Goal: Information Seeking & Learning: Check status

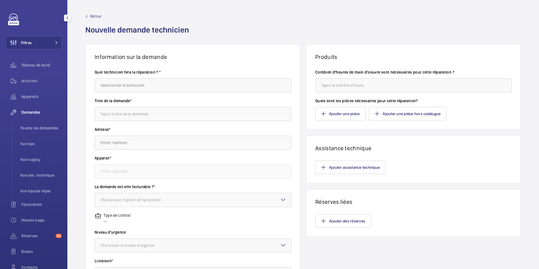
click at [40, 89] on div "Activités" at bounding box center [34, 82] width 56 height 16
click at [39, 98] on span "Appareils" at bounding box center [41, 97] width 40 height 6
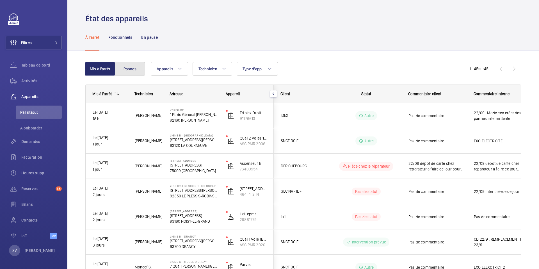
click at [134, 72] on button "Pannes" at bounding box center [130, 68] width 30 height 13
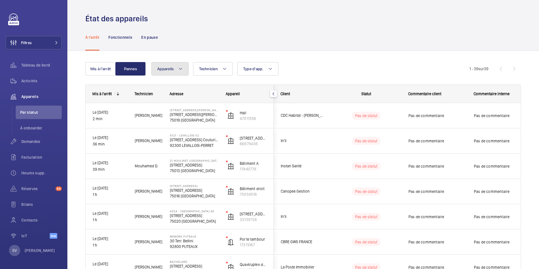
click at [183, 72] on button "Appareils" at bounding box center [169, 68] width 37 height 13
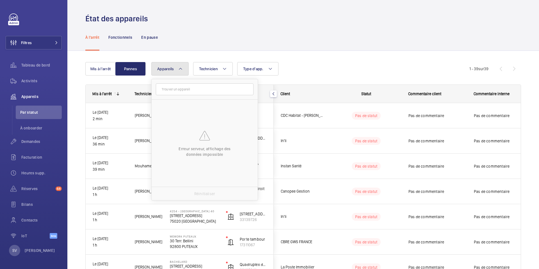
click at [183, 72] on button "Appareils" at bounding box center [169, 68] width 37 height 13
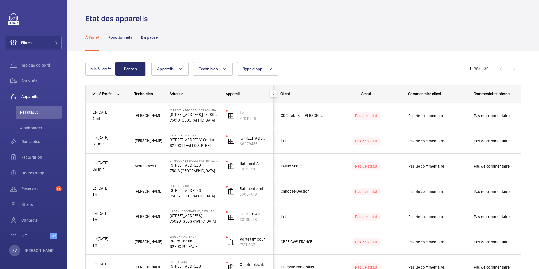
click at [237, 74] on div "Appareils Technicien Type d'app. Plus de filtres Réinitialiser tous les filtres" at bounding box center [310, 68] width 318 height 13
click at [256, 69] on span "Type d'app." at bounding box center [253, 69] width 20 height 4
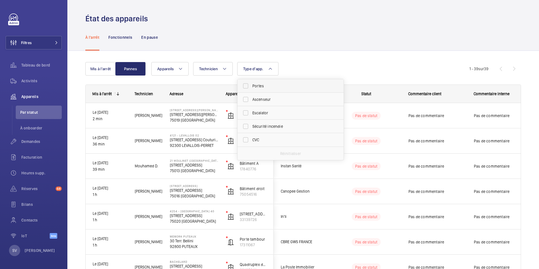
click at [255, 85] on span "Portes" at bounding box center [290, 86] width 77 height 6
click at [251, 85] on input "Portes" at bounding box center [245, 85] width 11 height 11
checkbox input "true"
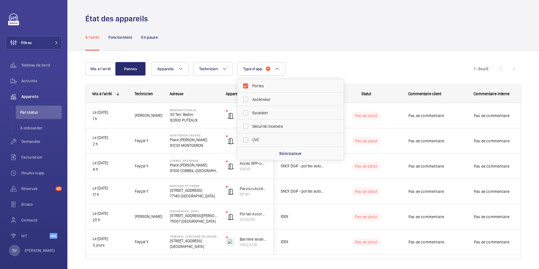
click at [384, 45] on div "À l'arrêt Fonctionnels En pause" at bounding box center [303, 37] width 436 height 27
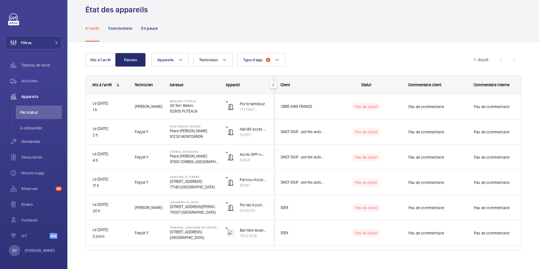
scroll to position [10, 0]
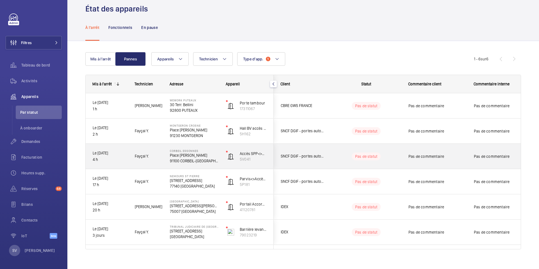
click at [191, 161] on p "91100 CORBEIL-ESSONNES" at bounding box center [194, 161] width 49 height 6
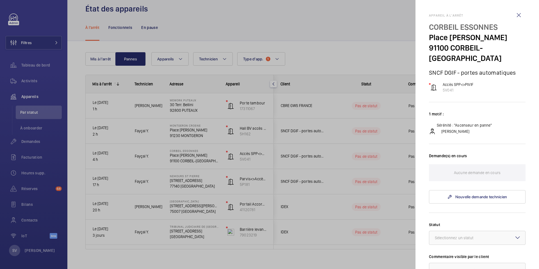
click at [191, 161] on div at bounding box center [269, 134] width 539 height 269
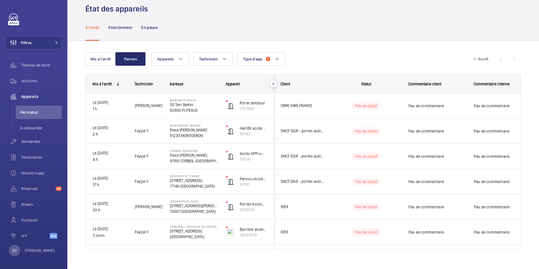
click at [273, 84] on mat-icon "button" at bounding box center [273, 84] width 7 height 4
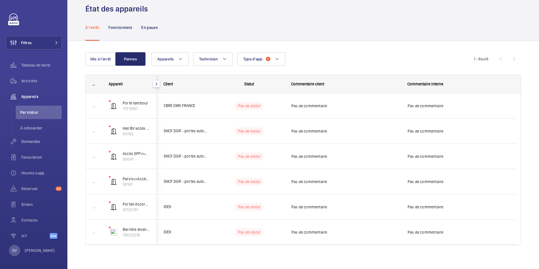
click at [157, 84] on mat-icon "button" at bounding box center [156, 84] width 7 height 4
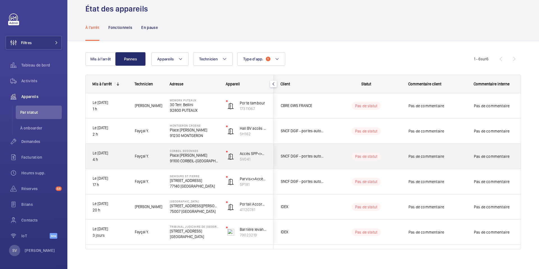
scroll to position [17, 0]
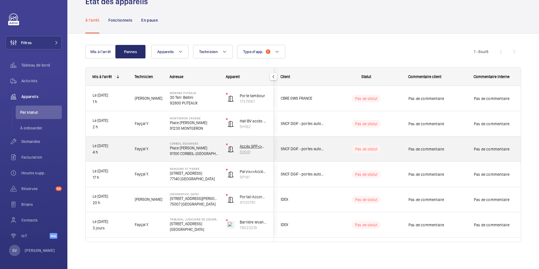
click at [246, 150] on p "5V041" at bounding box center [253, 152] width 27 height 6
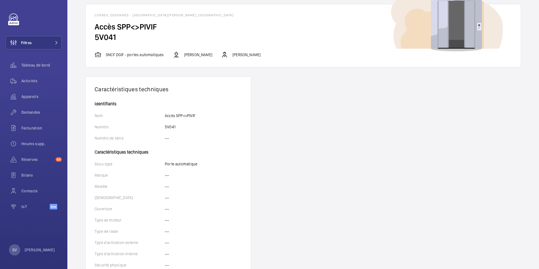
scroll to position [30, 0]
click at [26, 95] on span "Appareils" at bounding box center [41, 97] width 40 height 6
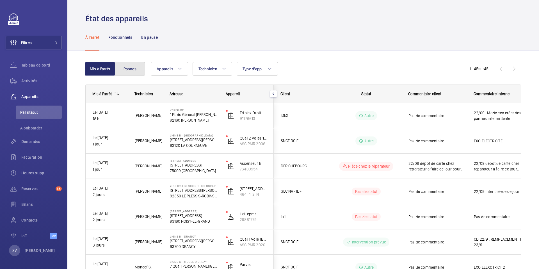
click at [133, 65] on button "Pannes" at bounding box center [130, 68] width 30 height 13
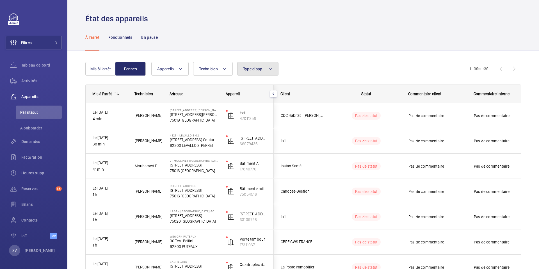
click at [263, 70] on span "Type d'app." at bounding box center [253, 69] width 20 height 4
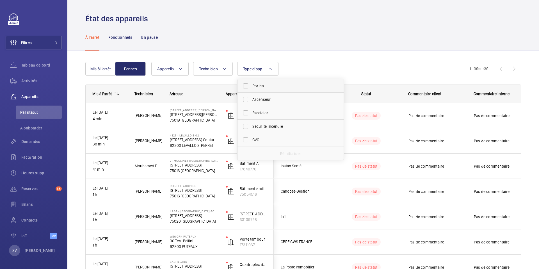
click at [262, 85] on span "Portes" at bounding box center [290, 86] width 77 height 6
click at [251, 85] on input "Portes" at bounding box center [245, 85] width 11 height 11
checkbox input "true"
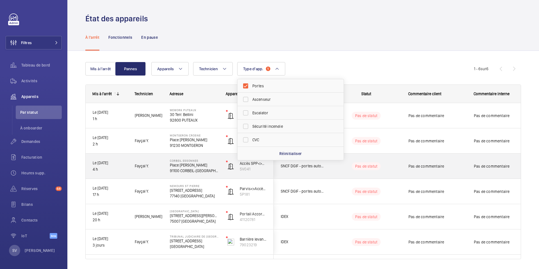
click at [201, 165] on p "Place Henri Barbusse" at bounding box center [194, 165] width 49 height 6
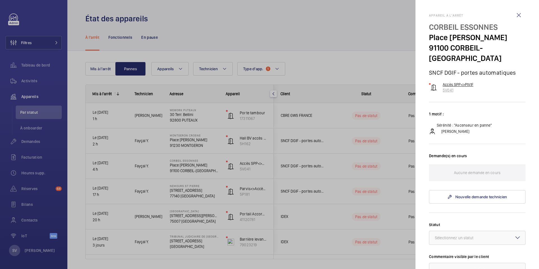
click at [443, 87] on p "5V041" at bounding box center [458, 90] width 31 height 6
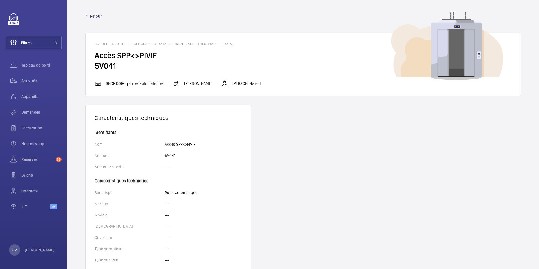
click at [92, 17] on span "Retour" at bounding box center [96, 16] width 12 height 6
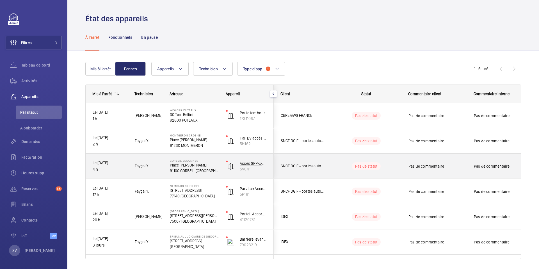
click at [227, 161] on div at bounding box center [227, 162] width 2 height 2
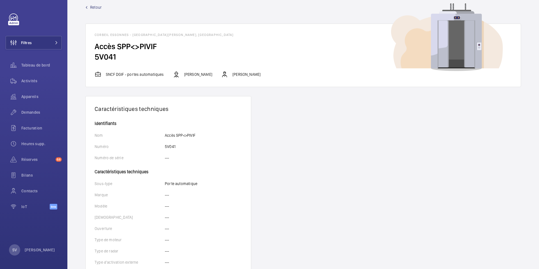
scroll to position [8, 0]
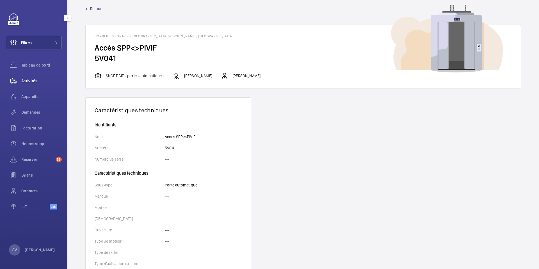
click at [28, 80] on span "Activités" at bounding box center [41, 81] width 40 height 6
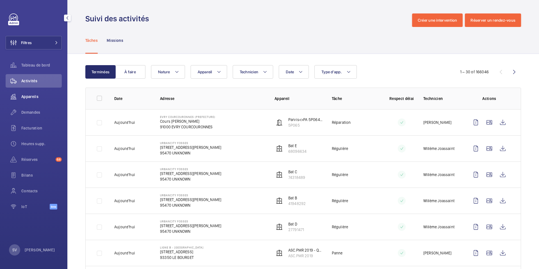
click at [26, 99] on span "Appareils" at bounding box center [41, 97] width 40 height 6
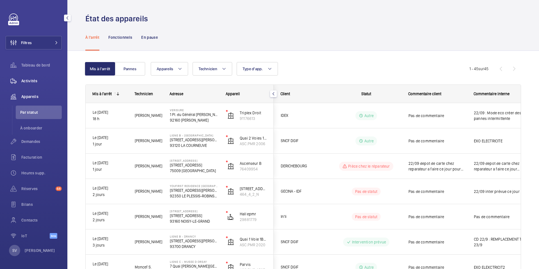
click at [24, 80] on span "Activités" at bounding box center [41, 81] width 40 height 6
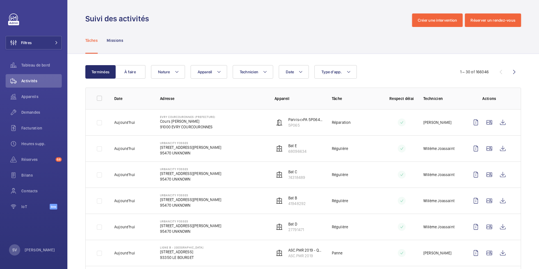
click at [183, 118] on p "Cours Marc Seguin" at bounding box center [187, 121] width 55 height 6
click at [294, 120] on p "Parvis<>PA 5P064 à gauche" at bounding box center [305, 120] width 35 height 6
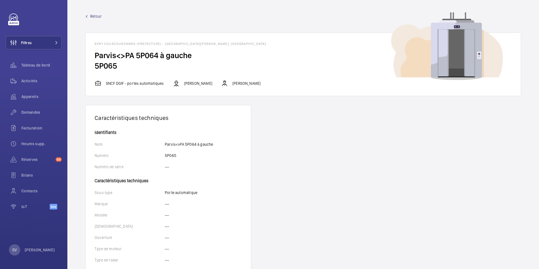
click at [232, 83] on p "Bruno Alves" at bounding box center [246, 84] width 28 height 6
click at [194, 82] on p "Fayçal Yamani" at bounding box center [198, 84] width 28 height 6
click at [143, 85] on p "SNCF DGIF - portes automatiques" at bounding box center [135, 84] width 58 height 6
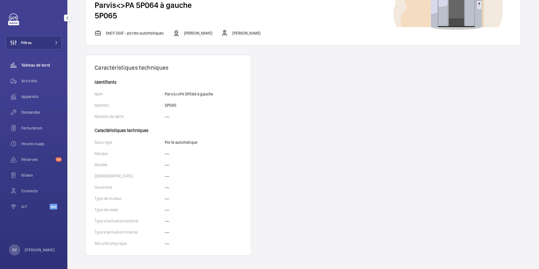
click at [40, 68] on div "Tableau de bord" at bounding box center [34, 64] width 56 height 13
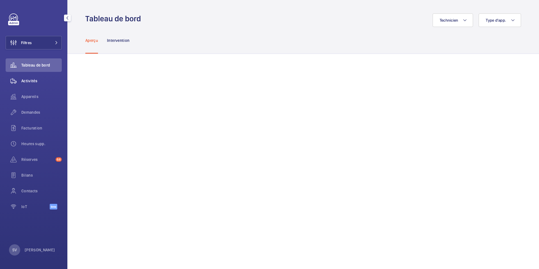
click at [33, 79] on span "Activités" at bounding box center [41, 81] width 40 height 6
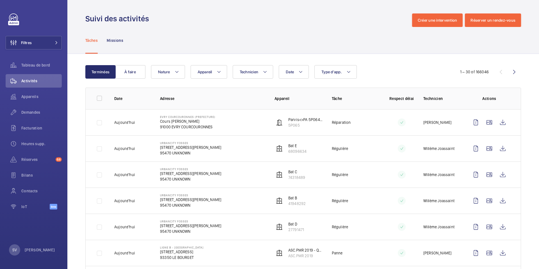
scroll to position [7, 0]
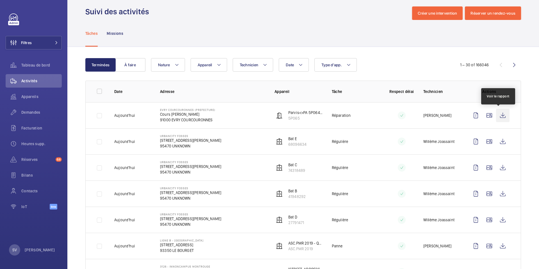
click at [498, 119] on wm-front-icon-button at bounding box center [502, 115] width 13 height 13
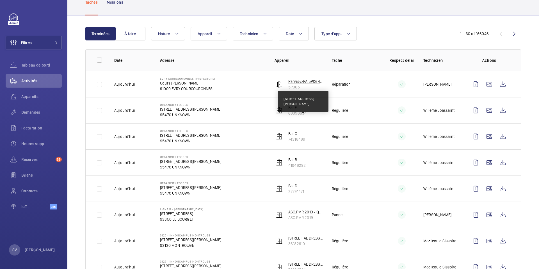
scroll to position [0, 0]
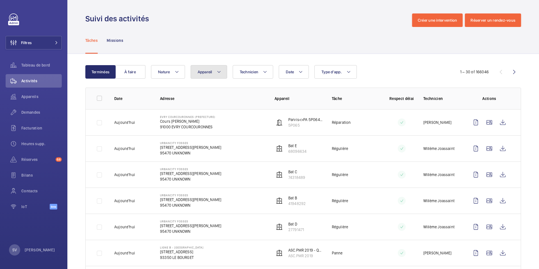
click at [202, 76] on button "Appareil" at bounding box center [209, 71] width 36 height 13
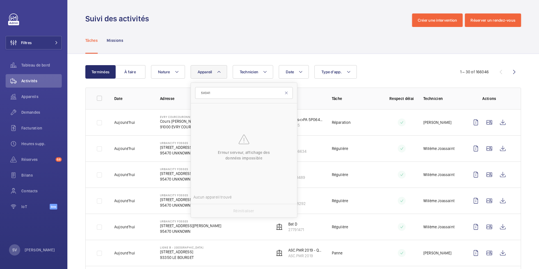
type input "5V041"
click at [330, 73] on span "Type d'app." at bounding box center [331, 72] width 20 height 4
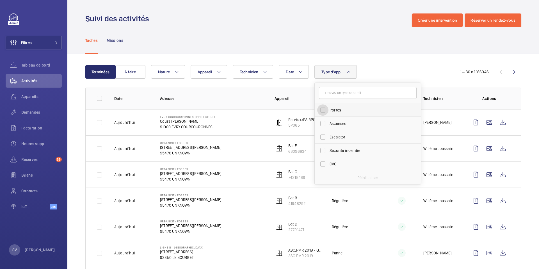
click at [326, 108] on input "Portes" at bounding box center [322, 109] width 11 height 11
checkbox input "true"
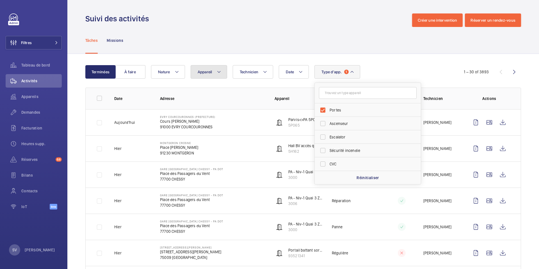
click at [221, 72] on mat-icon at bounding box center [219, 72] width 4 height 7
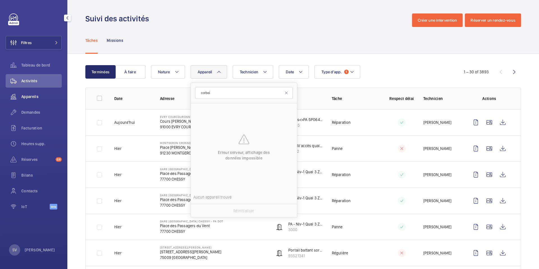
type input "corbei"
click at [31, 95] on span "Appareils" at bounding box center [41, 97] width 40 height 6
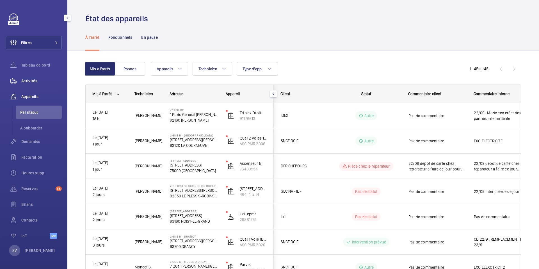
click at [36, 84] on div "Activités" at bounding box center [34, 80] width 56 height 13
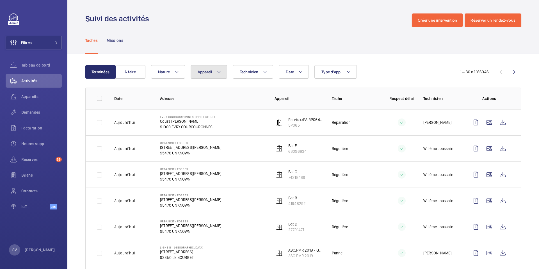
click at [224, 70] on button "Appareil" at bounding box center [209, 71] width 36 height 13
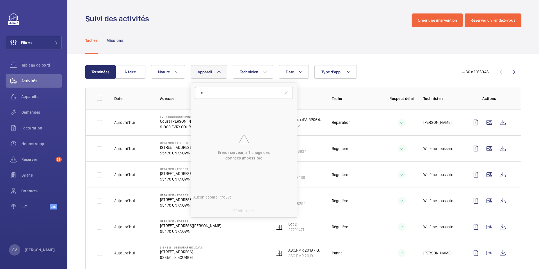
type input "co"
click at [402, 47] on div "Tâches Missions" at bounding box center [303, 40] width 436 height 27
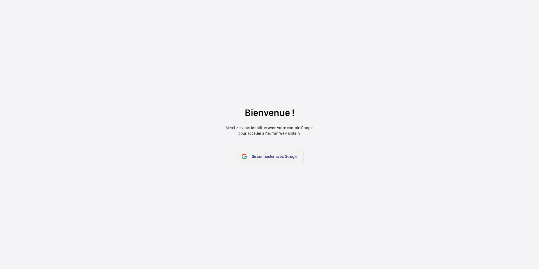
click at [258, 155] on span "Se connecter avec Google" at bounding box center [275, 156] width 46 height 4
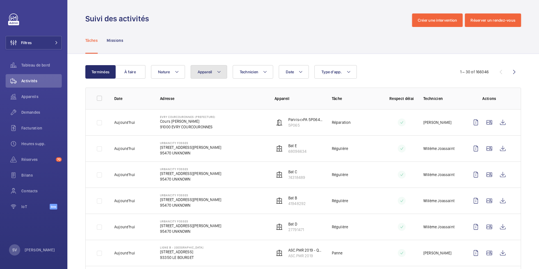
click at [212, 68] on button "Appareil" at bounding box center [209, 71] width 36 height 13
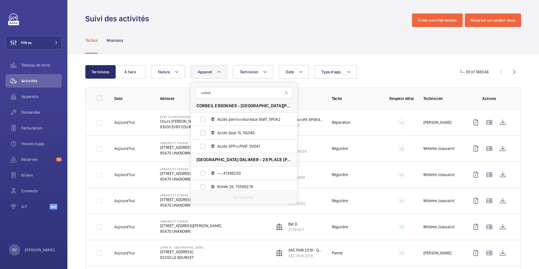
scroll to position [515, 0]
type input "corbeil"
click at [224, 148] on span "Accès SPP<>PIVIF, 5V041" at bounding box center [249, 148] width 65 height 6
click at [208, 148] on input "Accès SPP<>PIVIF, 5V041" at bounding box center [202, 147] width 11 height 11
checkbox input "true"
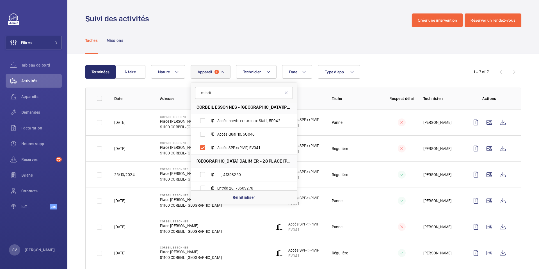
click at [313, 38] on div "Tâches Missions" at bounding box center [303, 40] width 436 height 27
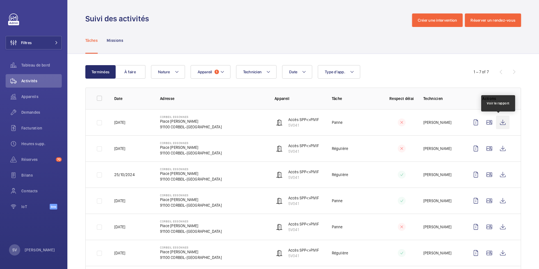
click at [501, 121] on wm-front-icon-button at bounding box center [502, 122] width 13 height 13
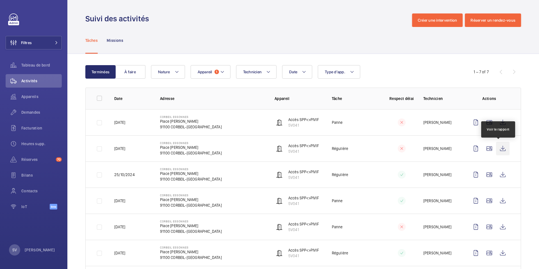
click at [496, 147] on wm-front-icon-button at bounding box center [502, 148] width 13 height 13
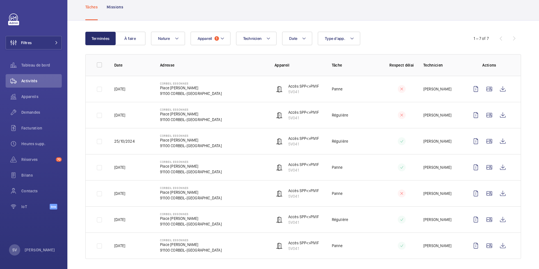
scroll to position [37, 0]
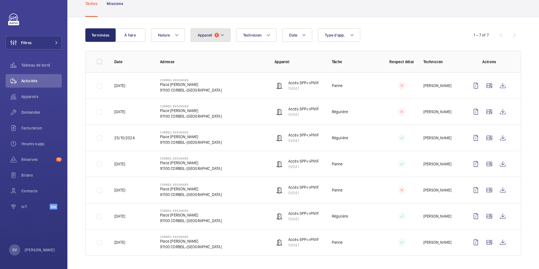
click at [225, 36] on button "Appareil 1" at bounding box center [211, 34] width 40 height 13
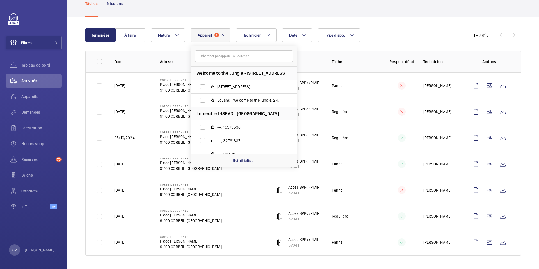
click at [225, 36] on button "Appareil 1" at bounding box center [211, 34] width 40 height 13
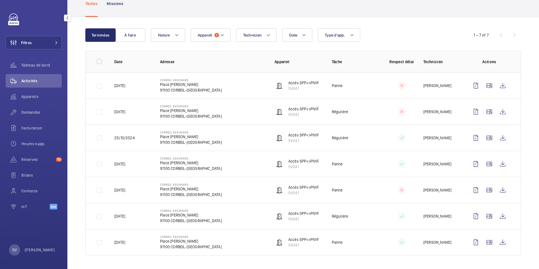
click at [36, 76] on div "Activités" at bounding box center [34, 80] width 56 height 13
click at [168, 34] on span "Nature" at bounding box center [164, 35] width 12 height 4
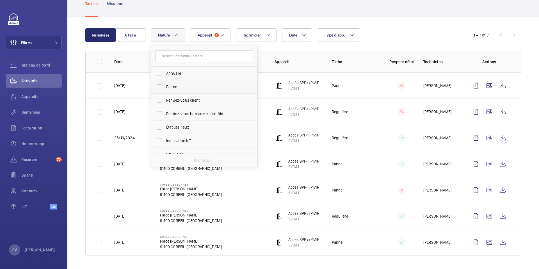
click at [168, 89] on span "Panne" at bounding box center [204, 87] width 77 height 6
click at [165, 89] on input "Panne" at bounding box center [159, 86] width 11 height 11
checkbox input "true"
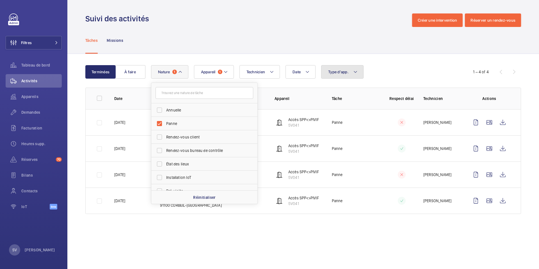
click at [331, 72] on span "Type d'app." at bounding box center [338, 72] width 20 height 4
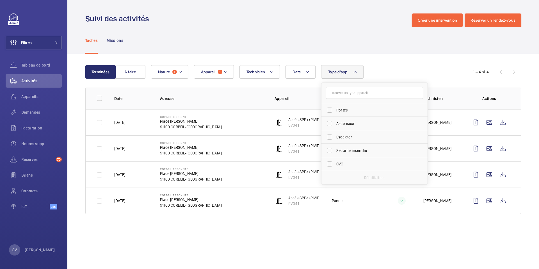
click at [234, 153] on td "CORBEIL ESSONNES Place Henri Barbusse 91100 CORBEIL-ESSONNES" at bounding box center [208, 148] width 115 height 26
click at [241, 149] on td "CORBEIL ESSONNES Place Henri Barbusse 91100 CORBEIL-ESSONNES" at bounding box center [208, 148] width 115 height 26
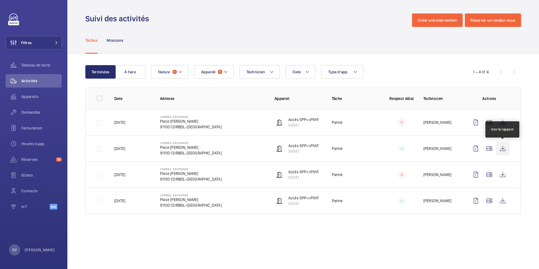
click at [504, 150] on wm-front-icon-button at bounding box center [502, 148] width 13 height 13
click at [225, 74] on mat-icon at bounding box center [225, 72] width 4 height 7
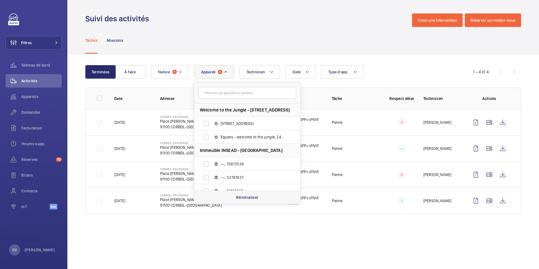
click at [248, 197] on p "Réinitialiser" at bounding box center [247, 198] width 22 height 6
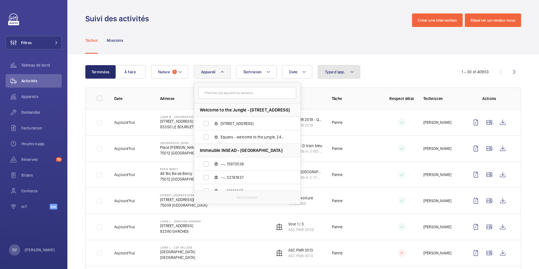
click at [338, 71] on span "Type d'app." at bounding box center [335, 72] width 20 height 4
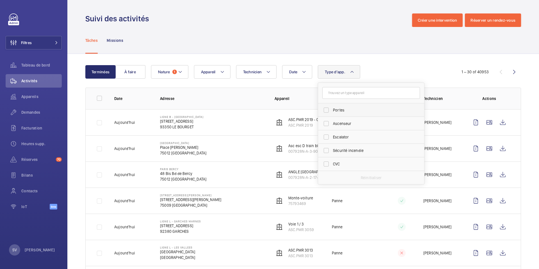
click at [335, 112] on span "Portes" at bounding box center [371, 110] width 77 height 6
click at [332, 112] on input "Portes" at bounding box center [326, 109] width 11 height 11
checkbox input "true"
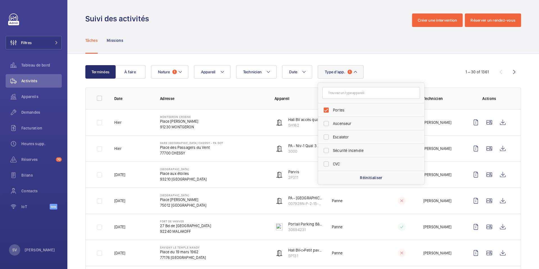
click at [314, 35] on div "Tâches Missions" at bounding box center [303, 40] width 436 height 27
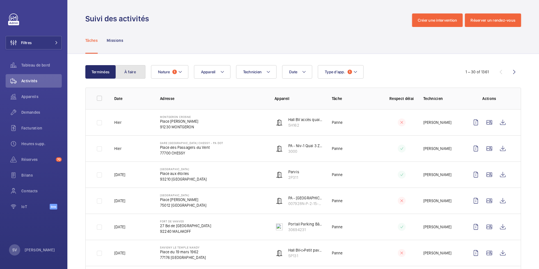
click at [139, 71] on button "À faire" at bounding box center [130, 71] width 30 height 13
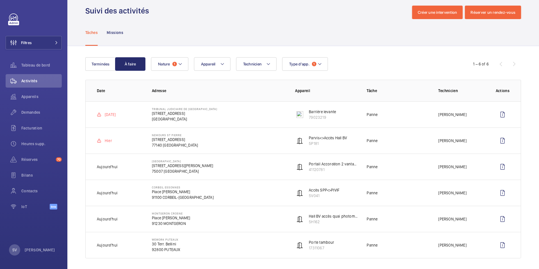
scroll to position [11, 0]
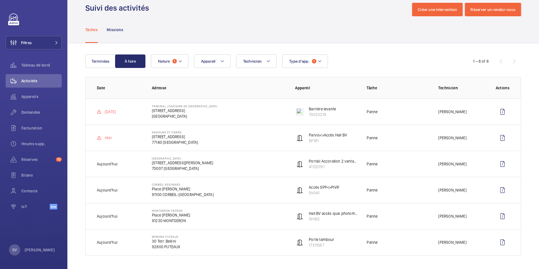
click at [235, 115] on td "TRIBUNAL JUDICIAIRE DE FONTAINEBLEAU 159 Rue Grande 77300 FONTAINEBLEAU" at bounding box center [214, 112] width 143 height 26
click at [310, 108] on p "Barrière levante" at bounding box center [322, 109] width 27 height 6
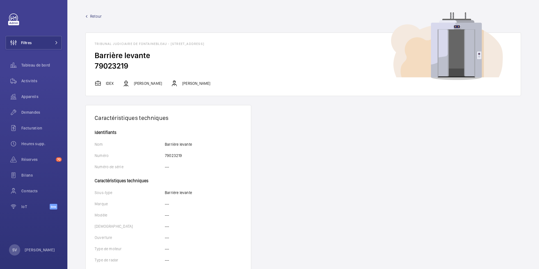
click at [102, 17] on link "Retour" at bounding box center [303, 16] width 436 height 6
